Goal: Information Seeking & Learning: Learn about a topic

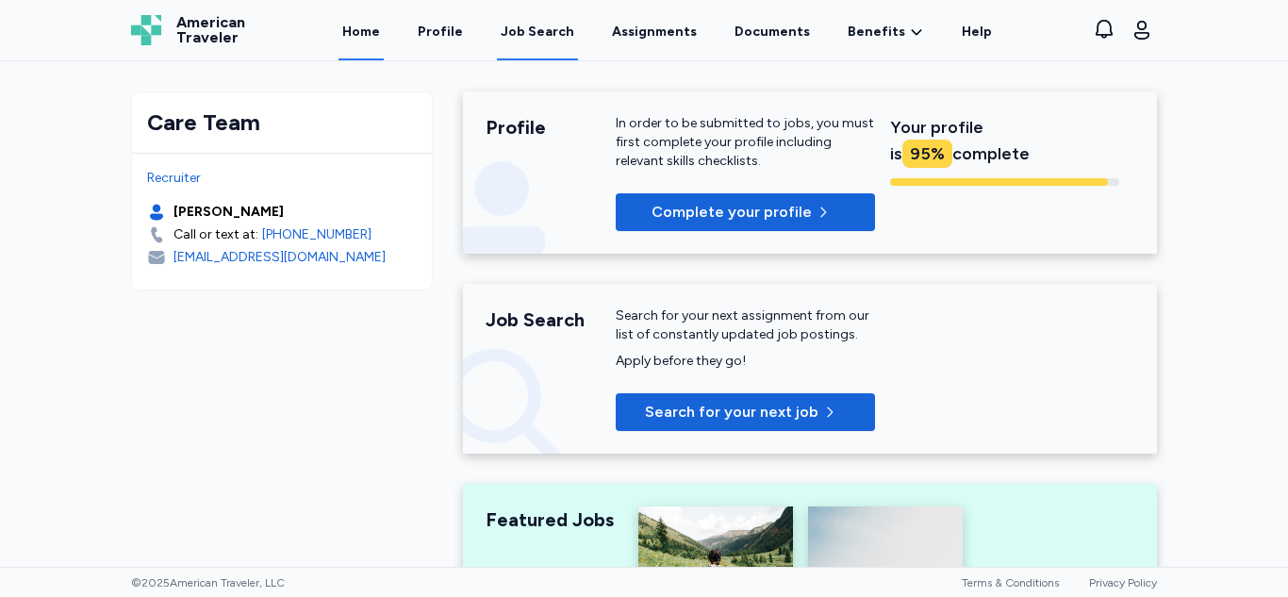
click at [530, 49] on link "Job Search" at bounding box center [537, 31] width 81 height 58
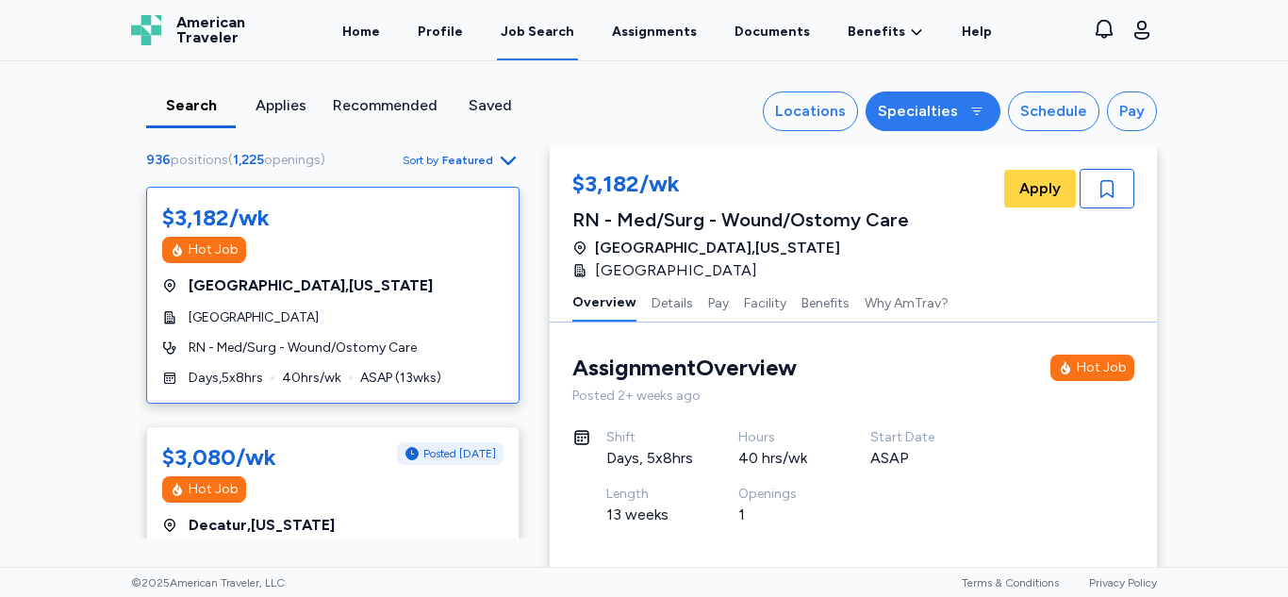
click at [948, 120] on div "Specialties" at bounding box center [918, 111] width 80 height 23
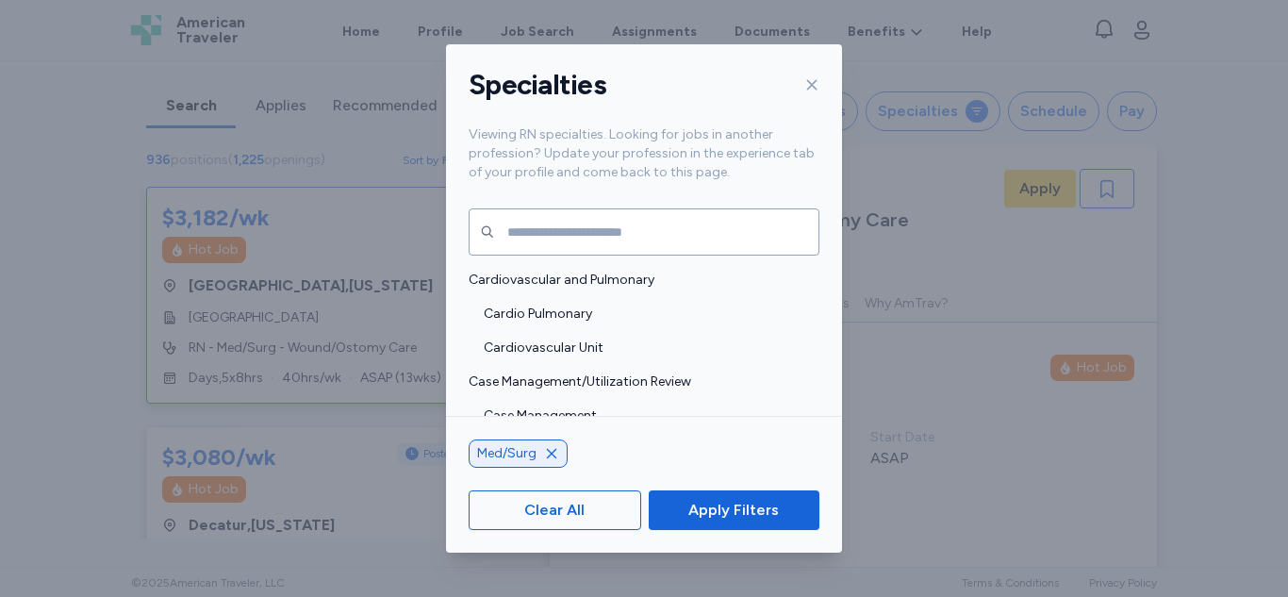
click at [552, 457] on icon "button" at bounding box center [551, 453] width 15 height 15
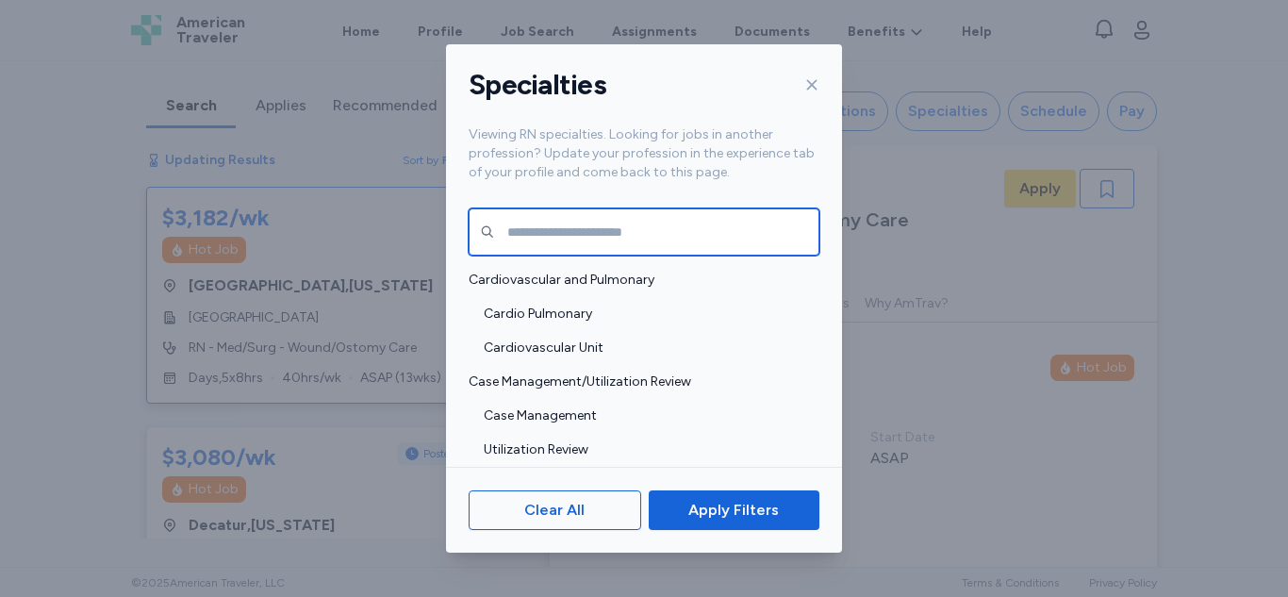
click at [603, 228] on input "text" at bounding box center [644, 231] width 351 height 47
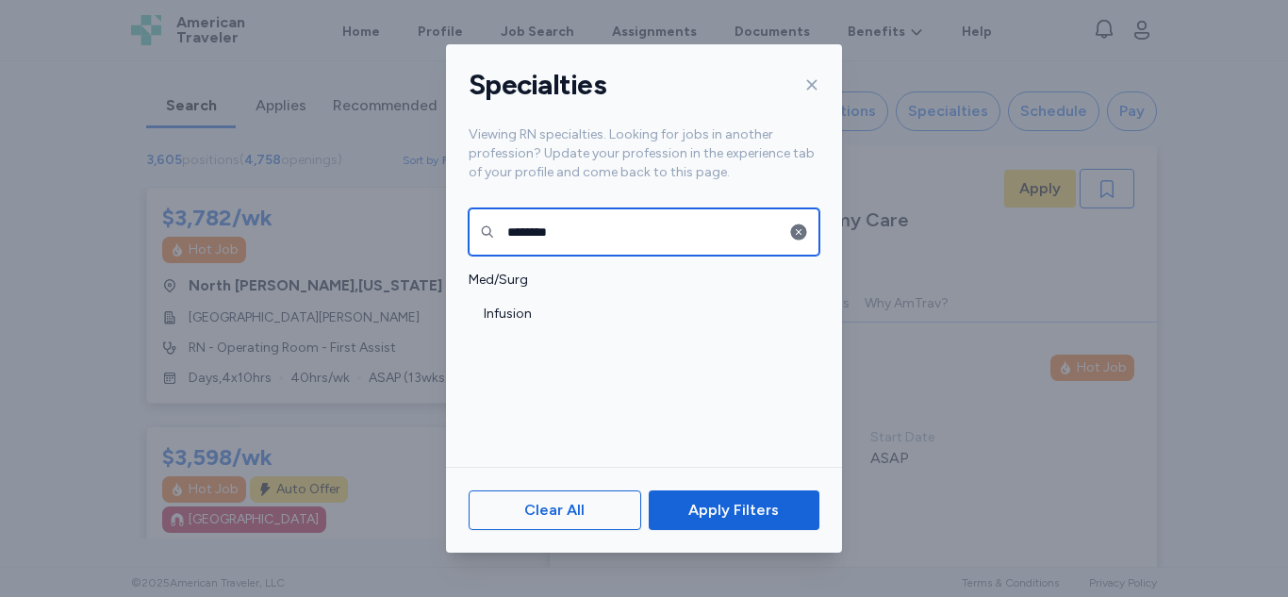
type input "********"
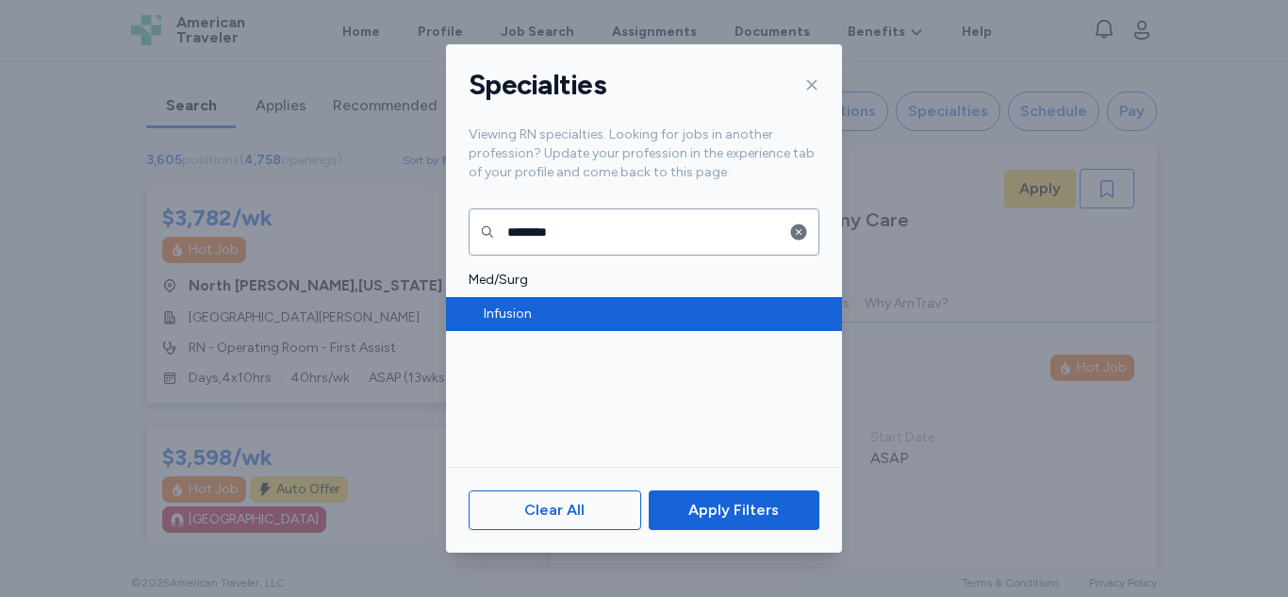
click at [522, 318] on span "Infusion" at bounding box center [646, 314] width 324 height 19
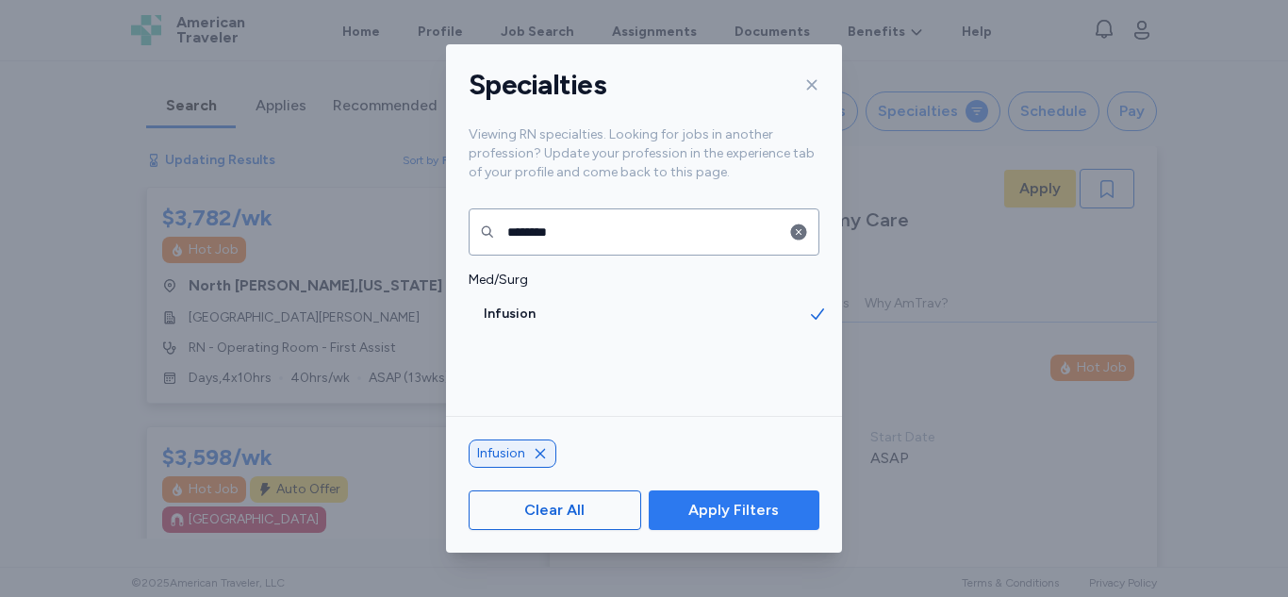
click at [734, 518] on span "Apply Filters" at bounding box center [733, 510] width 91 height 23
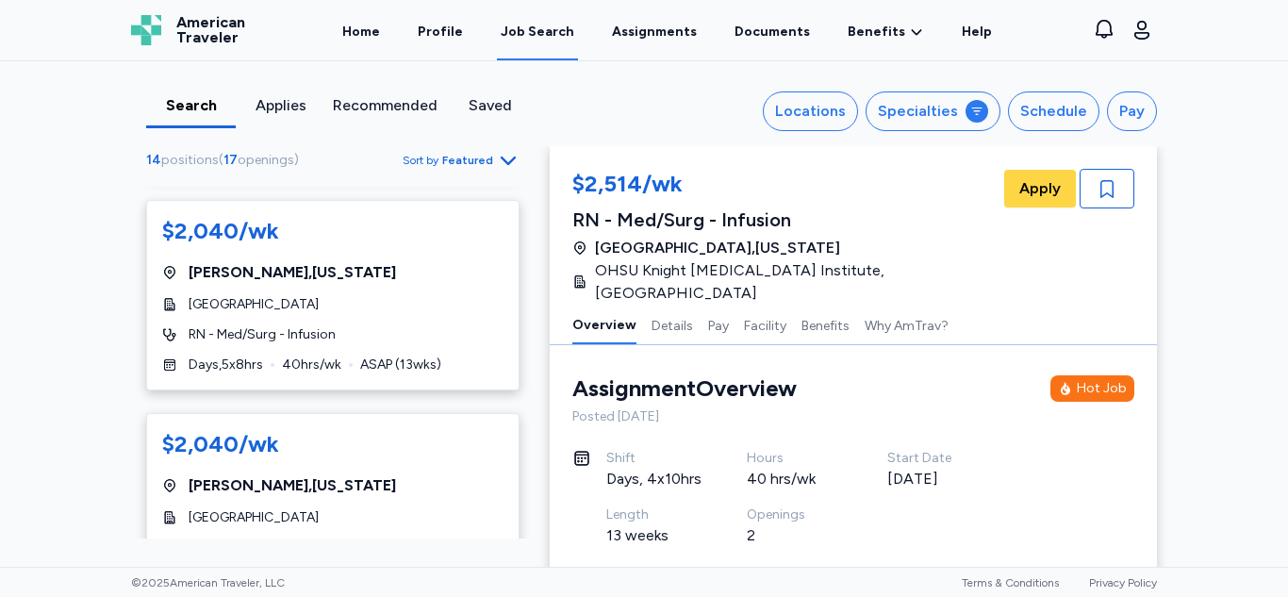
scroll to position [2775, 0]
